Goal: Information Seeking & Learning: Learn about a topic

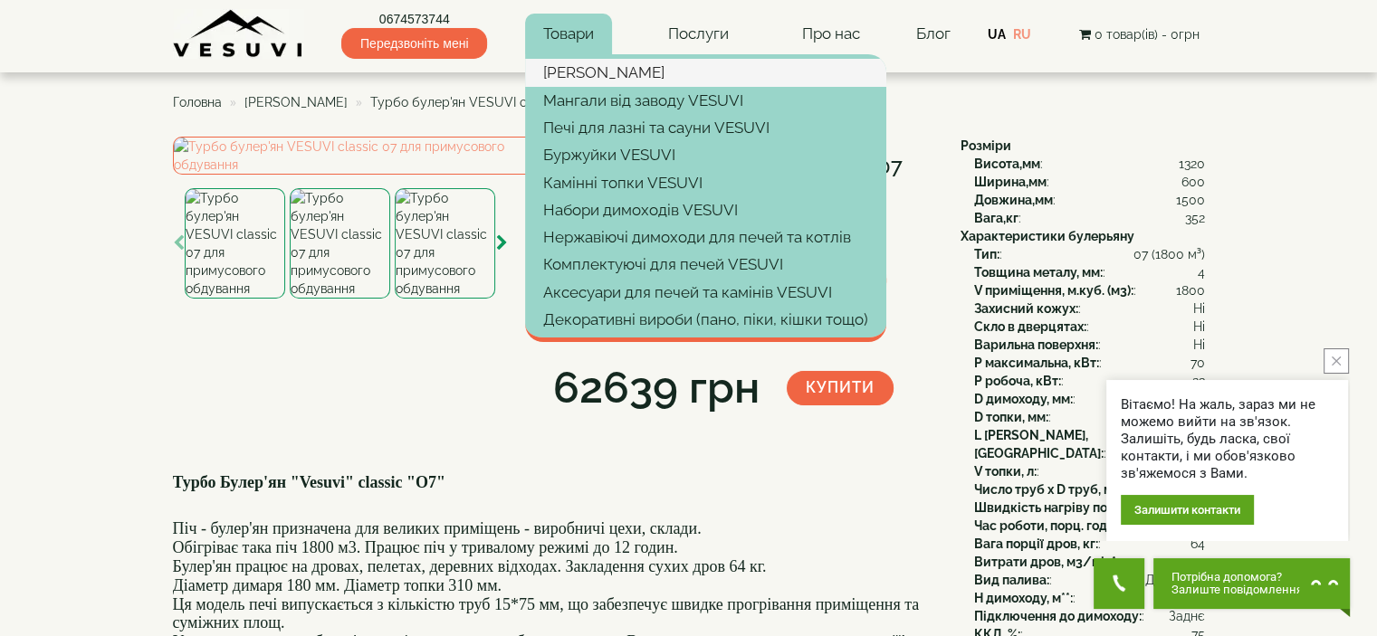
click at [577, 67] on link "[PERSON_NAME]" at bounding box center [705, 72] width 361 height 27
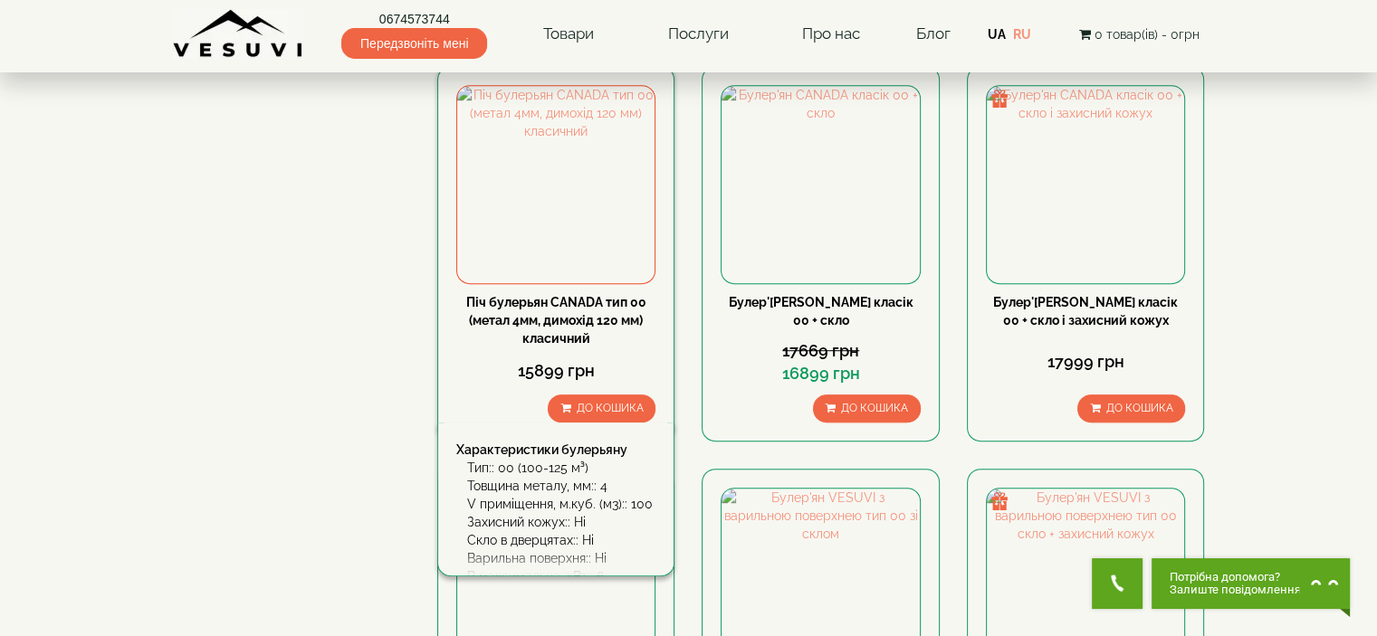
scroll to position [1086, 0]
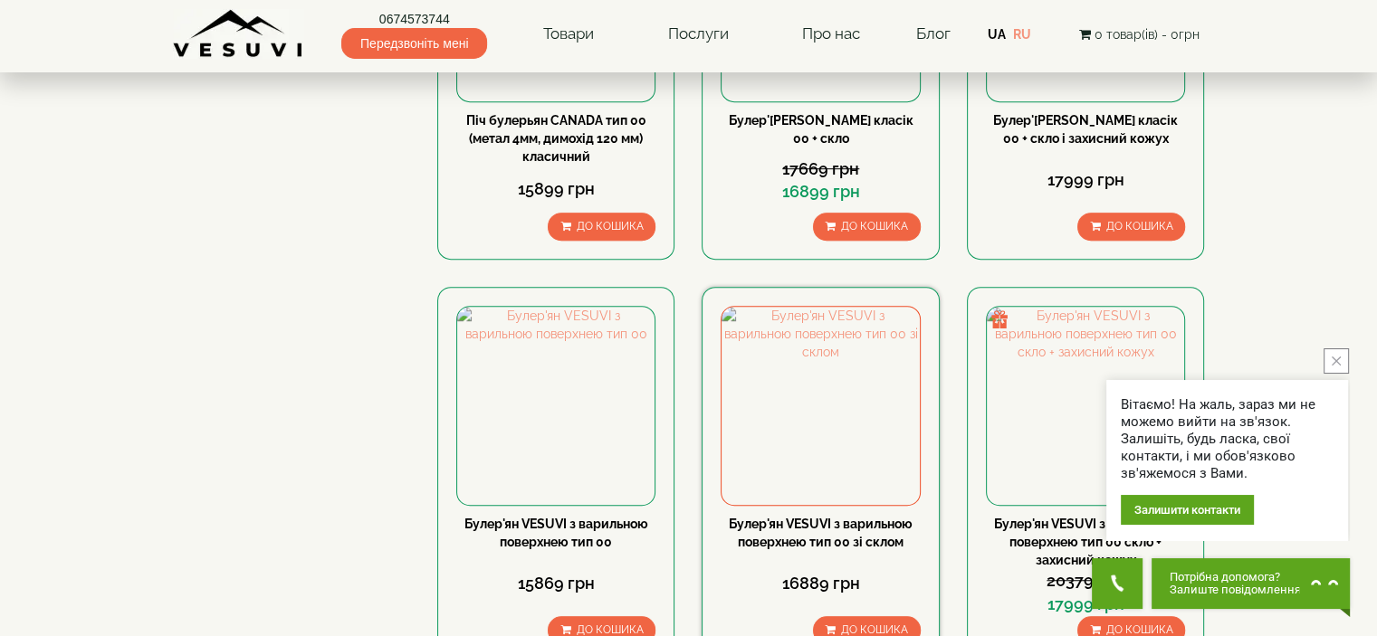
click at [789, 517] on link "Булер'ян VESUVI з варильною поверхнею тип 00 зі склом" at bounding box center [821, 533] width 184 height 33
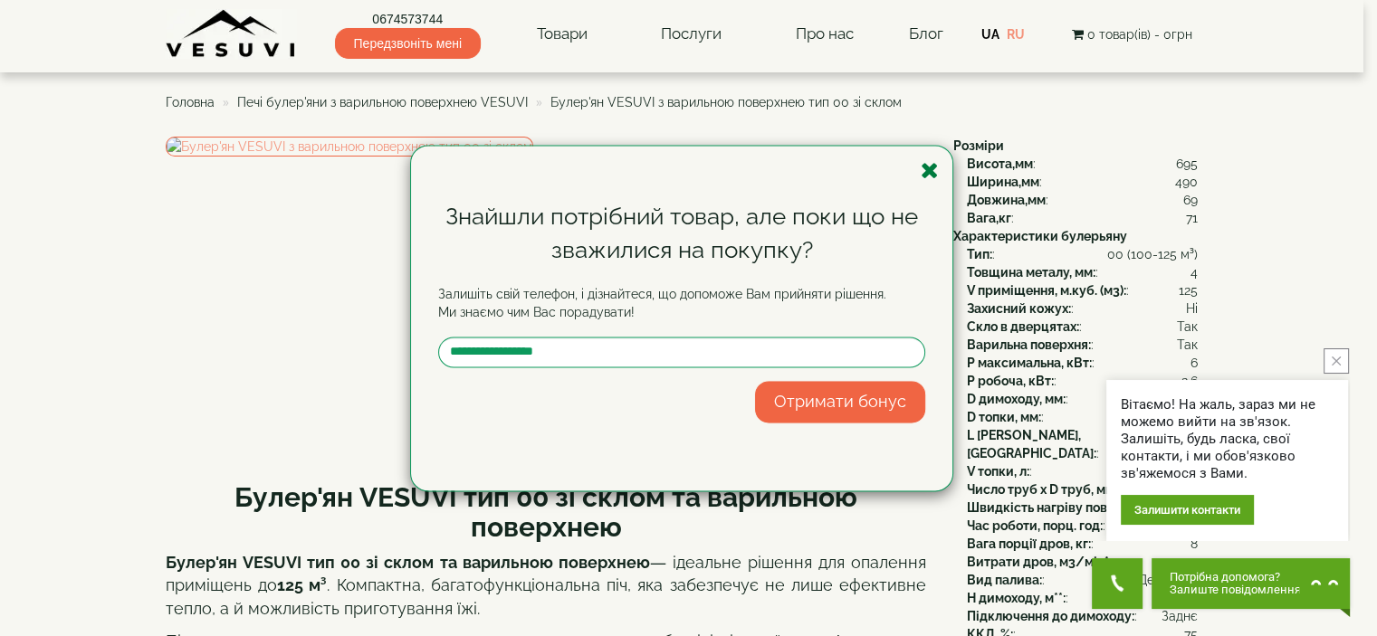
click at [921, 170] on icon "button" at bounding box center [930, 170] width 18 height 23
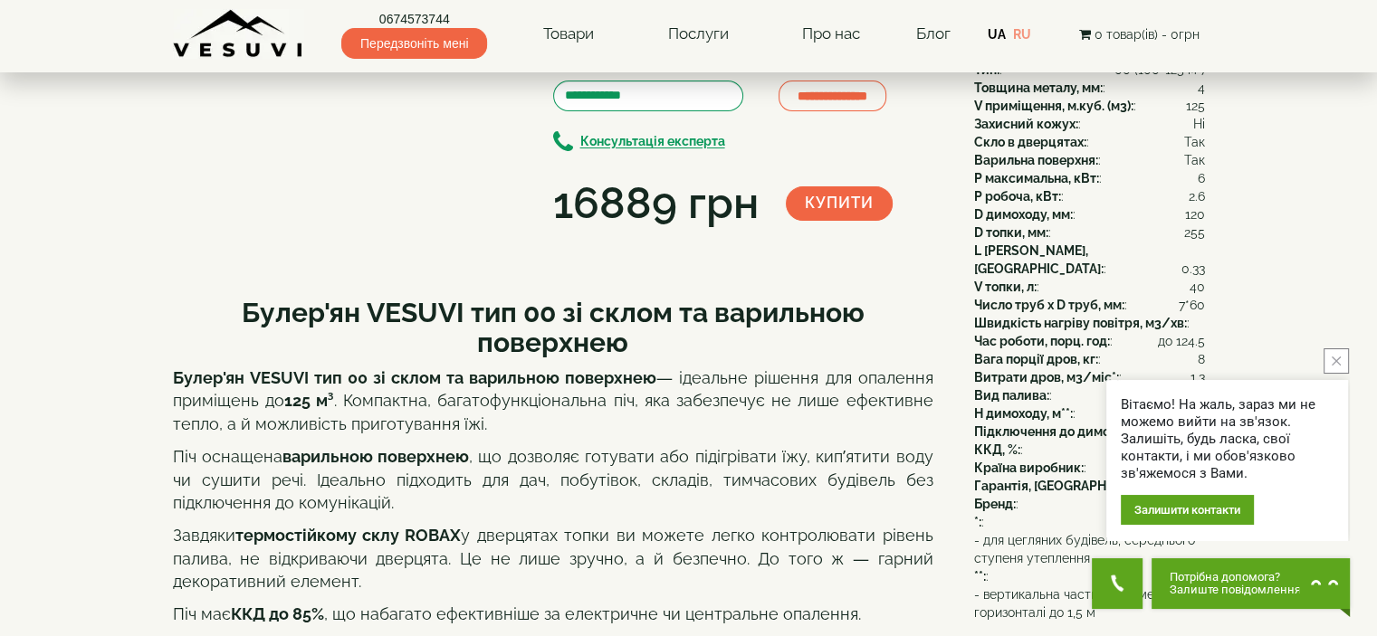
scroll to position [91, 0]
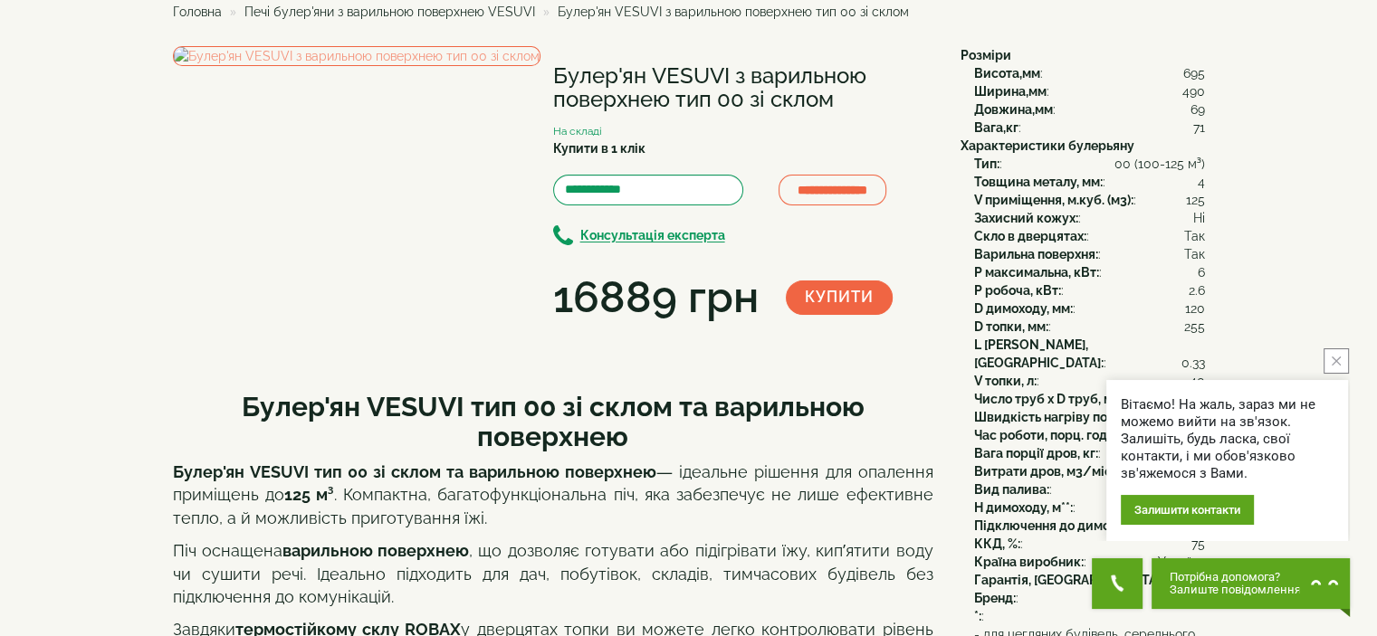
click at [1326, 361] on button "close button" at bounding box center [1335, 360] width 25 height 25
